Goal: Navigation & Orientation: Go to known website

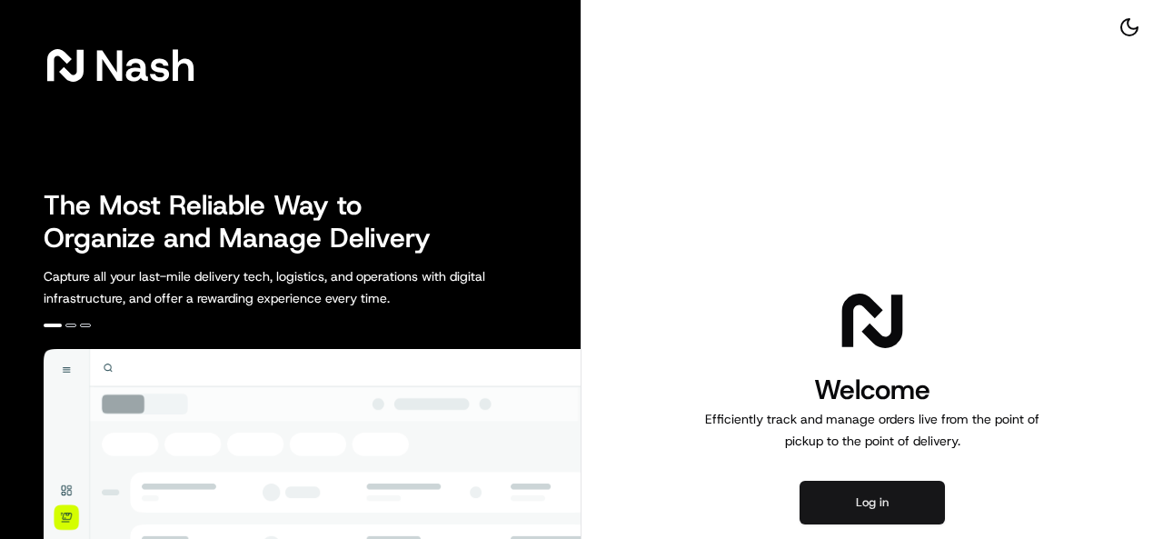
click at [878, 512] on button "Log in" at bounding box center [872, 503] width 145 height 44
